Goal: Task Accomplishment & Management: Manage account settings

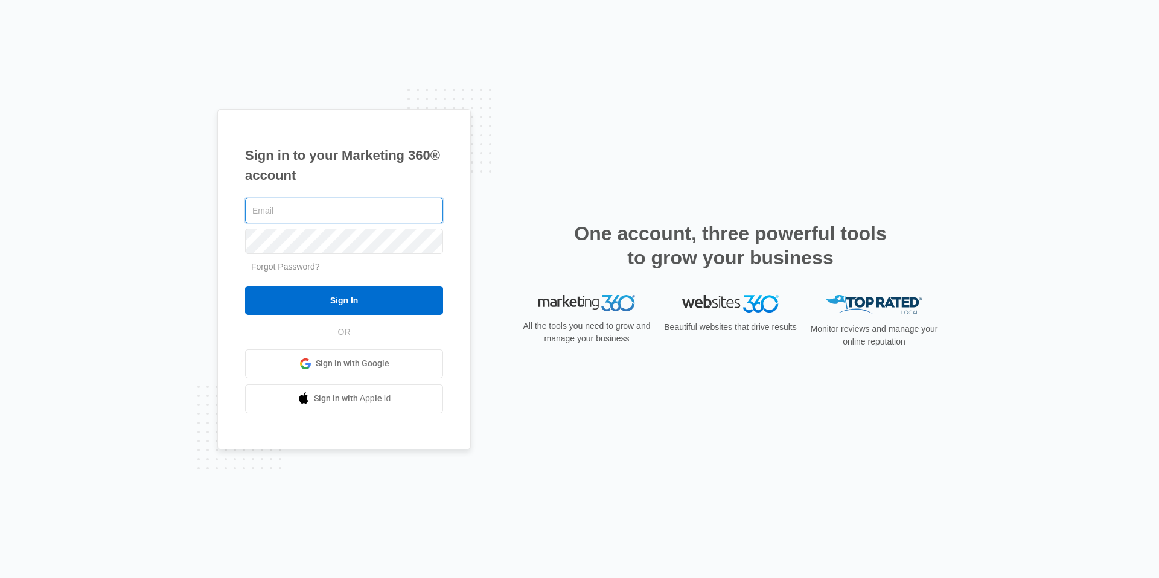
click at [351, 205] on input "text" at bounding box center [344, 210] width 198 height 25
paste input "[EMAIL_ADDRESS][DOMAIN_NAME]"
type input "[EMAIL_ADDRESS][DOMAIN_NAME]"
click at [245, 286] on input "Sign In" at bounding box center [344, 300] width 198 height 29
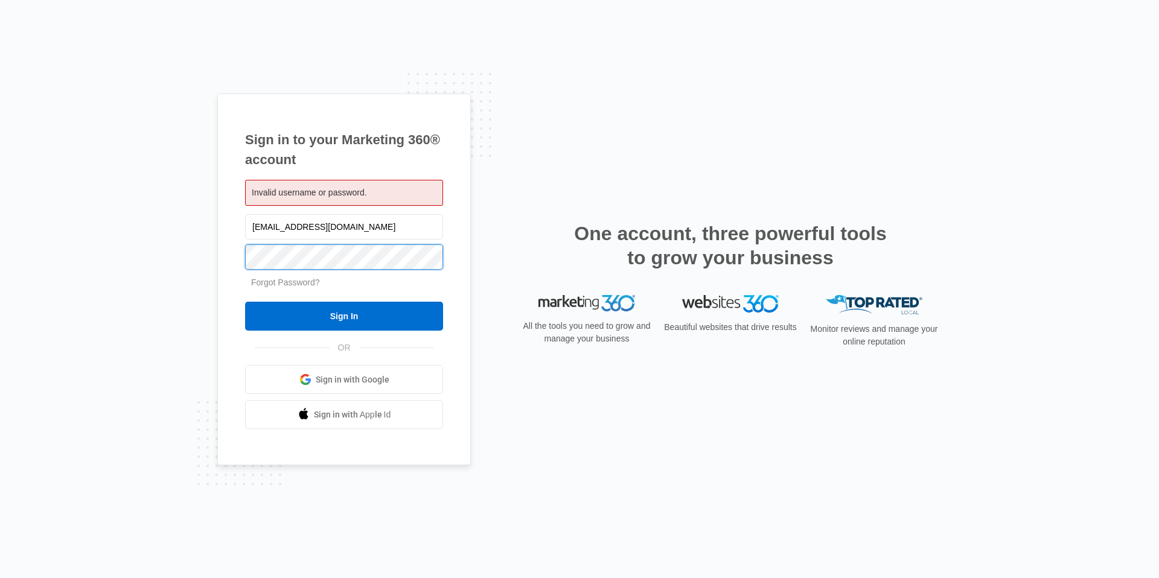
click at [245, 302] on input "Sign In" at bounding box center [344, 316] width 198 height 29
